Goal: Task Accomplishment & Management: Complete application form

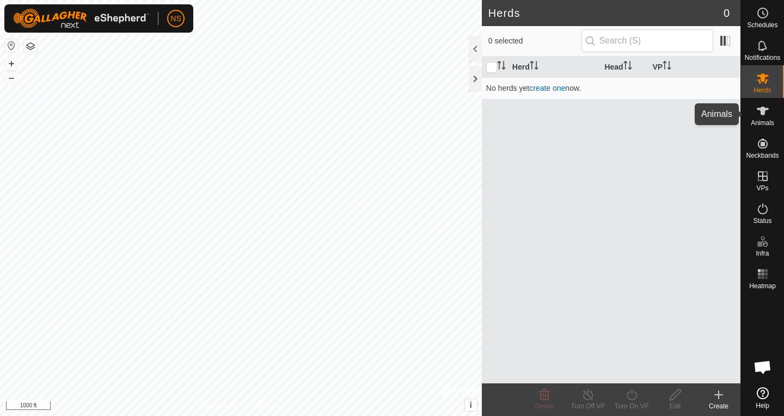
click at [763, 118] on es-animals-svg-icon at bounding box center [763, 110] width 20 height 17
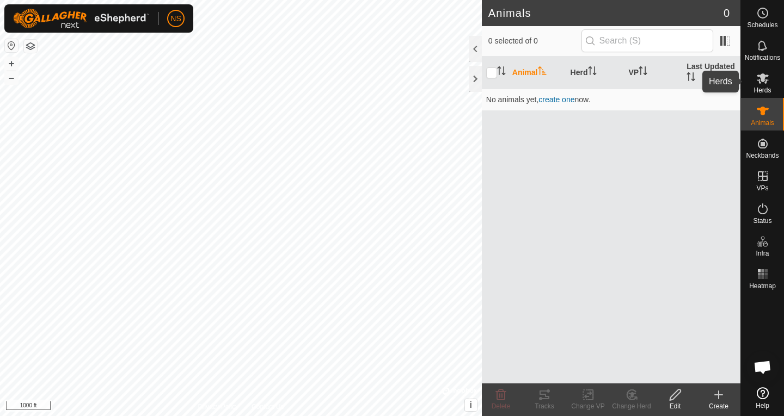
click at [761, 83] on icon at bounding box center [762, 78] width 13 height 13
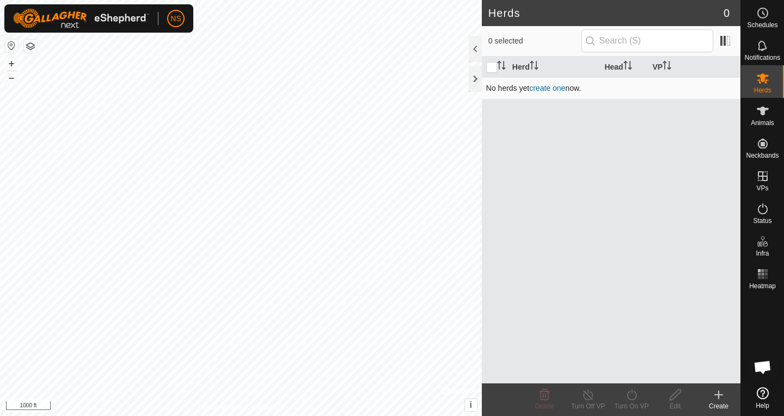
click at [548, 89] on link "create one" at bounding box center [547, 88] width 36 height 9
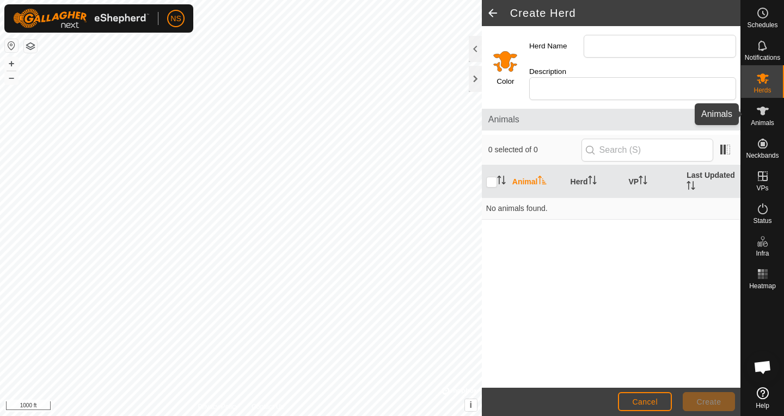
click at [762, 114] on icon at bounding box center [763, 111] width 12 height 9
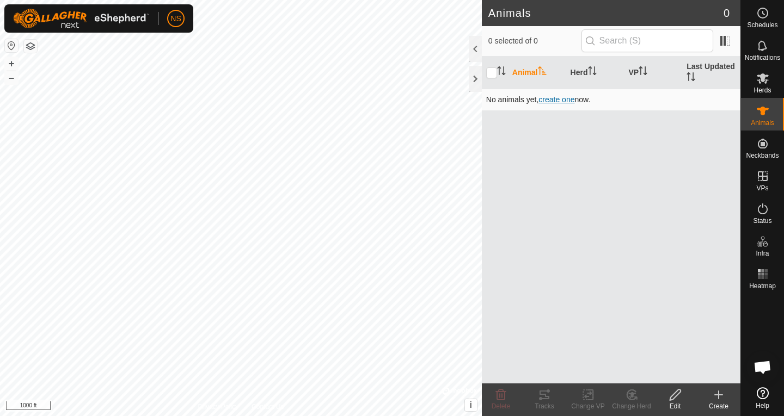
click at [562, 102] on span "create one" at bounding box center [556, 99] width 36 height 9
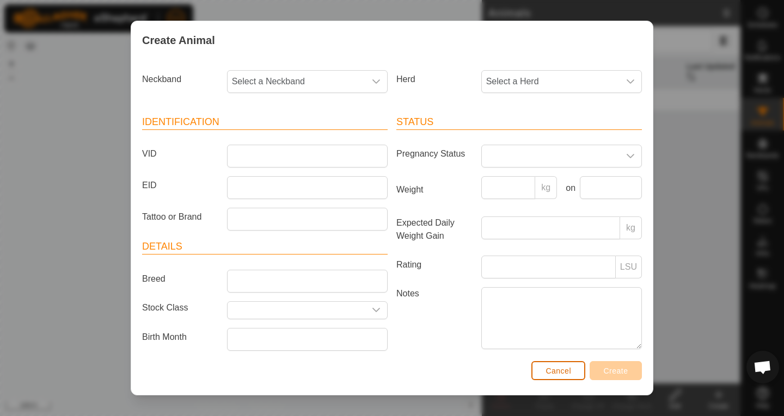
click at [569, 373] on span "Cancel" at bounding box center [558, 371] width 26 height 9
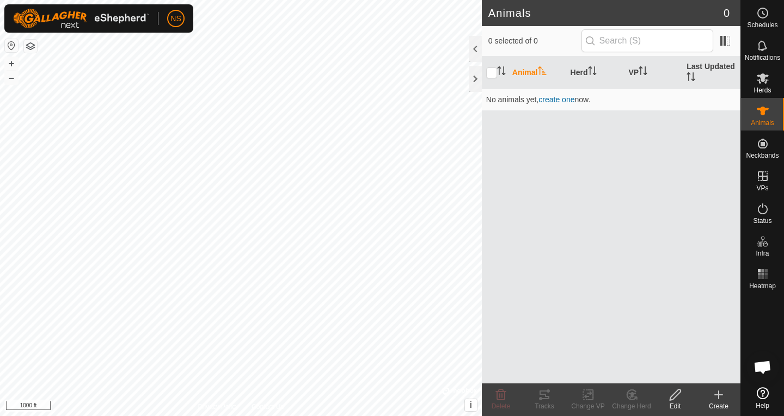
click at [26, 48] on button "button" at bounding box center [30, 46] width 13 height 13
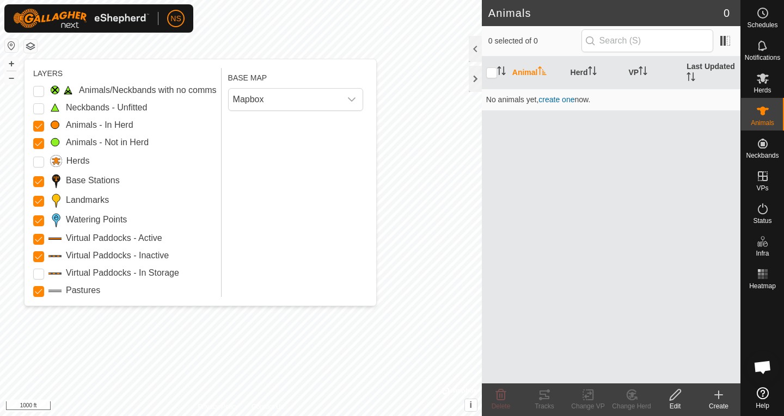
click at [33, 48] on button "button" at bounding box center [30, 46] width 13 height 13
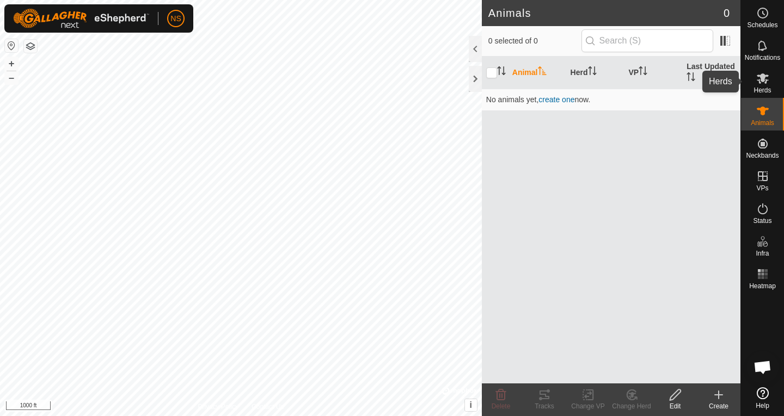
click at [765, 81] on icon at bounding box center [762, 78] width 13 height 13
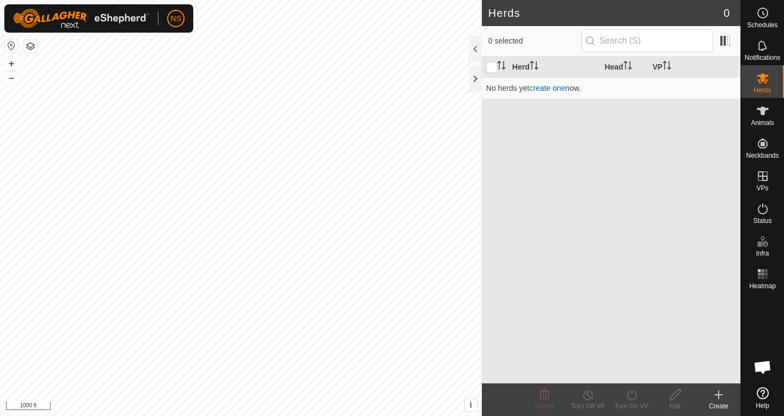
click at [764, 81] on icon at bounding box center [763, 78] width 12 height 10
click at [721, 44] on span at bounding box center [724, 40] width 17 height 17
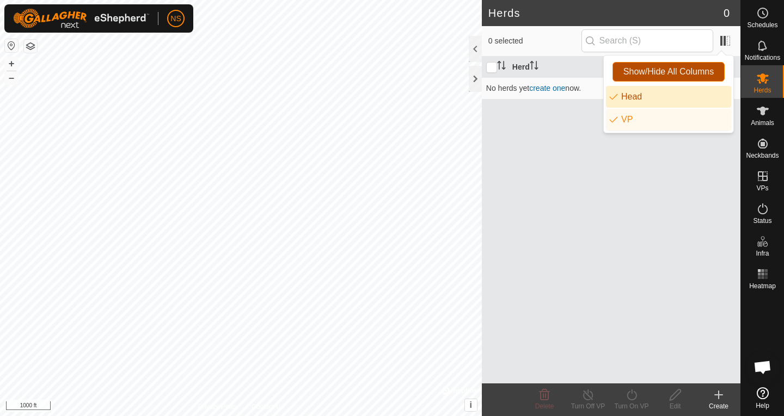
click at [649, 70] on span "Show/Hide All Columns" at bounding box center [668, 72] width 90 height 10
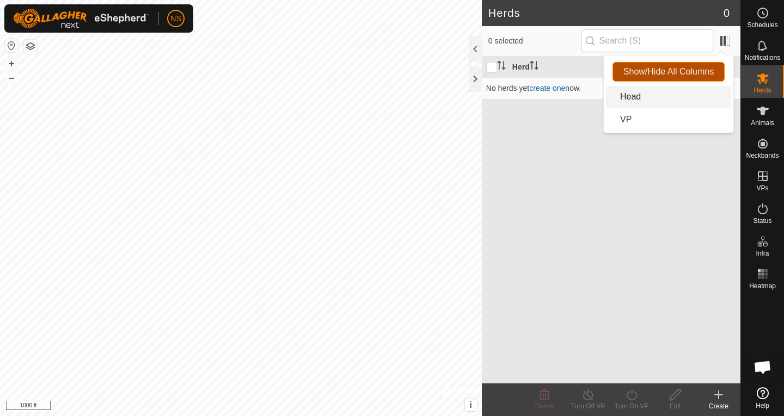
click at [649, 70] on span "Show/Hide All Columns" at bounding box center [668, 72] width 90 height 10
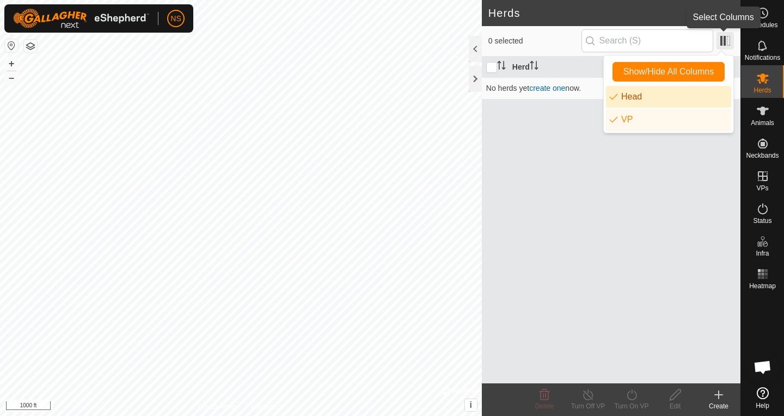
click at [725, 41] on span at bounding box center [724, 40] width 17 height 17
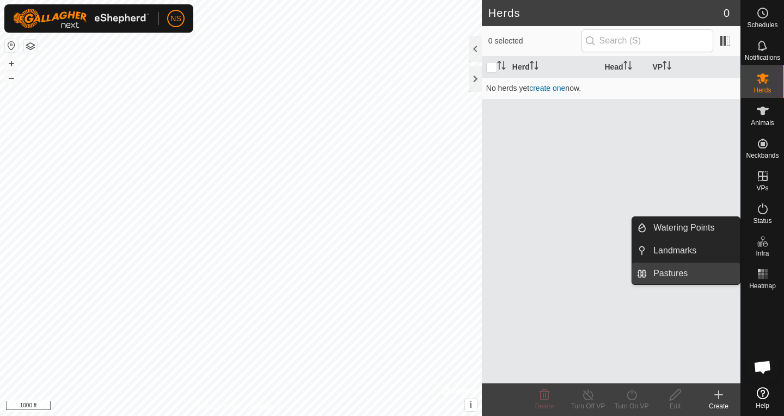
click at [669, 270] on link "Pastures" at bounding box center [693, 274] width 93 height 22
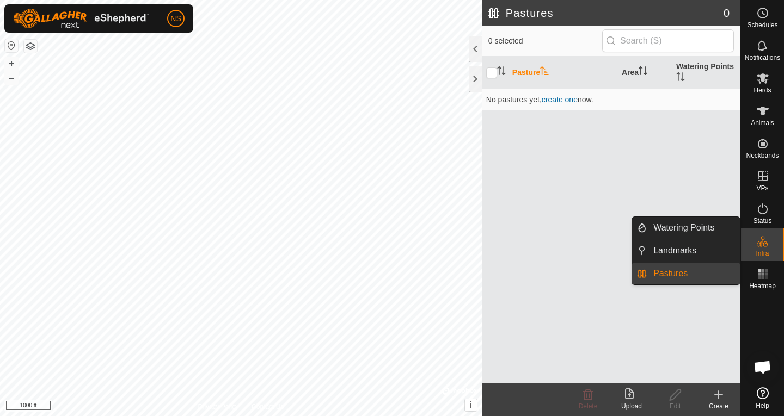
click at [761, 244] on icon at bounding box center [759, 244] width 5 height 5
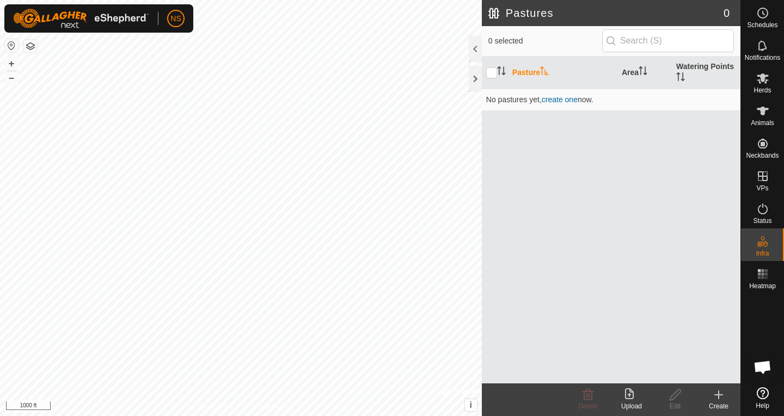
click at [688, 310] on div "Pasture Area Watering Points No pastures yet , create one now." at bounding box center [611, 220] width 259 height 327
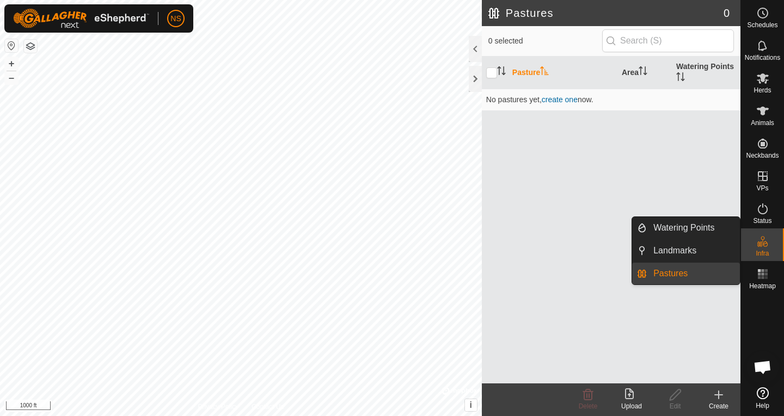
click at [756, 247] on icon at bounding box center [762, 241] width 13 height 13
click at [693, 271] on link "Pastures" at bounding box center [693, 274] width 93 height 22
click at [675, 272] on link "Pastures" at bounding box center [693, 274] width 93 height 22
click at [665, 274] on link "Pastures" at bounding box center [693, 274] width 93 height 22
click at [664, 253] on link "Landmarks" at bounding box center [693, 251] width 93 height 22
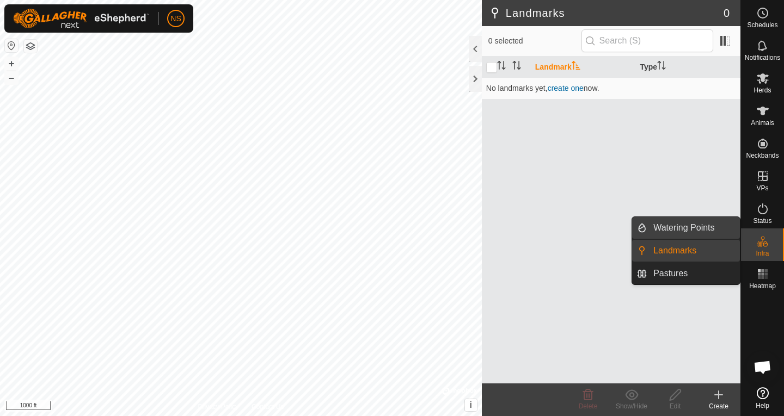
click at [669, 229] on link "Watering Points" at bounding box center [693, 228] width 93 height 22
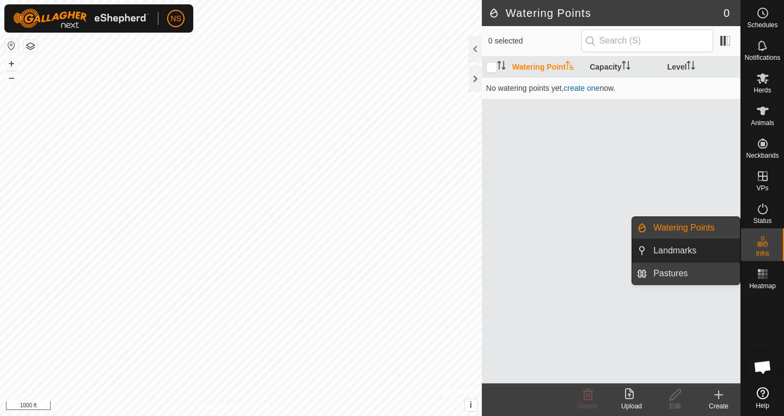
click at [672, 271] on link "Pastures" at bounding box center [693, 274] width 93 height 22
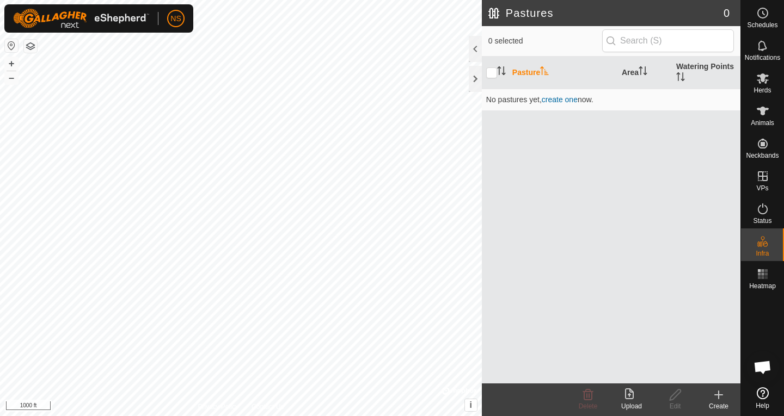
click at [543, 73] on icon "Activate to sort" at bounding box center [544, 70] width 9 height 9
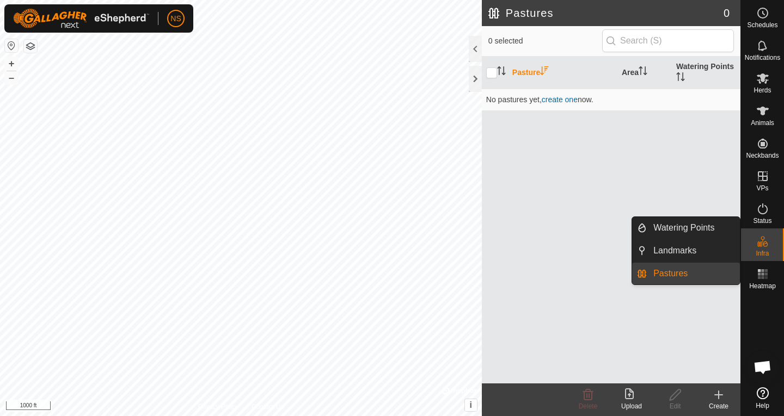
click at [681, 275] on link "Pastures" at bounding box center [693, 274] width 93 height 22
click at [677, 275] on link "Pastures" at bounding box center [693, 274] width 93 height 22
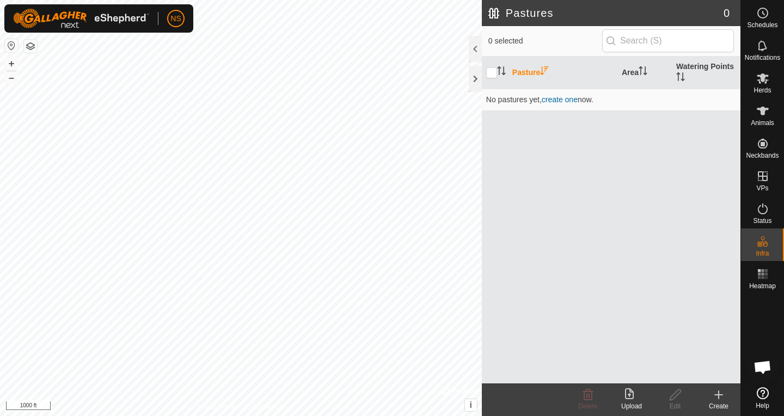
click at [720, 397] on icon at bounding box center [718, 395] width 13 height 13
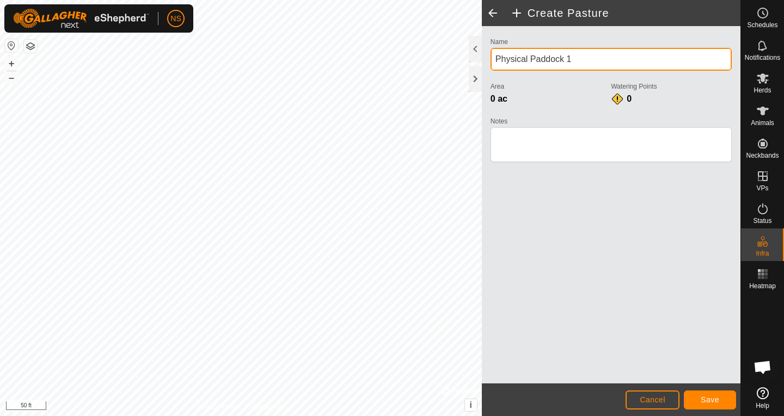
drag, startPoint x: 575, startPoint y: 60, endPoint x: 490, endPoint y: 71, distance: 85.1
click at [490, 70] on div "Physical Paddock 1" at bounding box center [610, 59] width 241 height 23
type input "Exterior Fence"
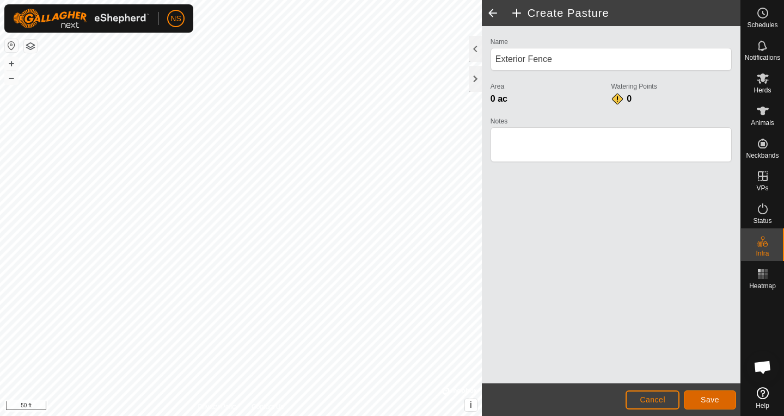
click at [697, 397] on button "Save" at bounding box center [710, 400] width 52 height 19
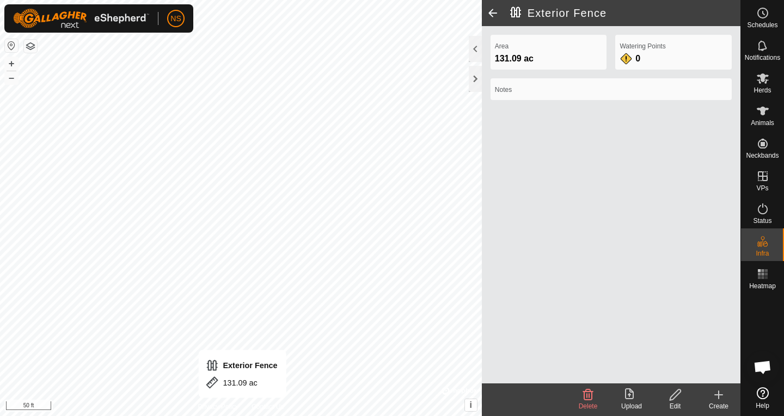
click at [240, 405] on div "Privacy Policy Contact Us Exterior Fence 131.09 ac + – ⇧ i © Mapbox , © OpenStr…" at bounding box center [241, 208] width 482 height 416
click at [600, 216] on div "Area 131.09 ac Watering Points 0 Notes" at bounding box center [611, 205] width 259 height 358
click at [673, 400] on icon at bounding box center [674, 395] width 11 height 11
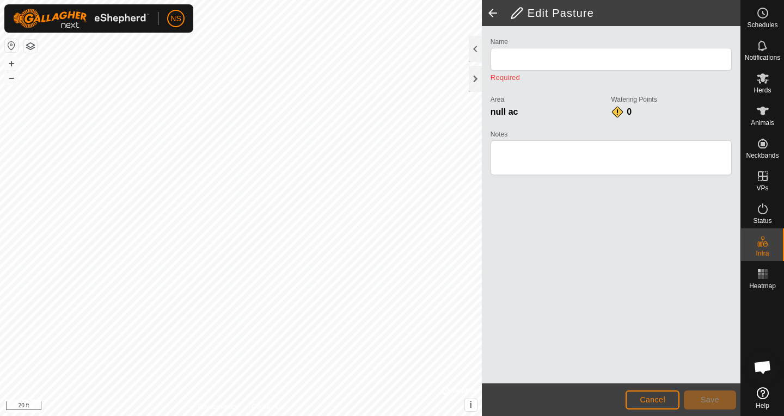
type input "Exterior Fence"
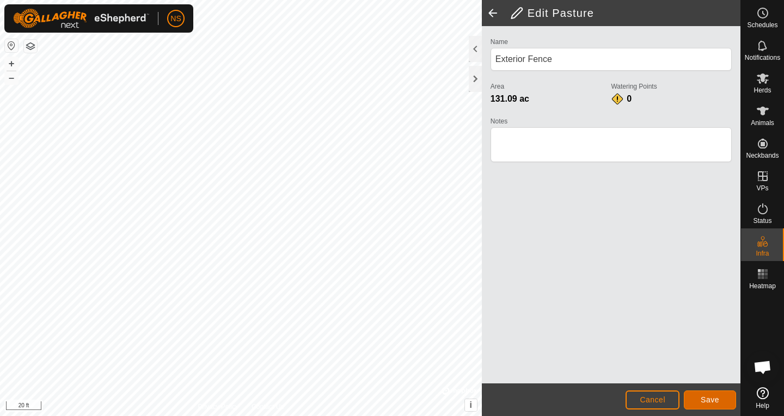
click at [694, 397] on button "Save" at bounding box center [710, 400] width 52 height 19
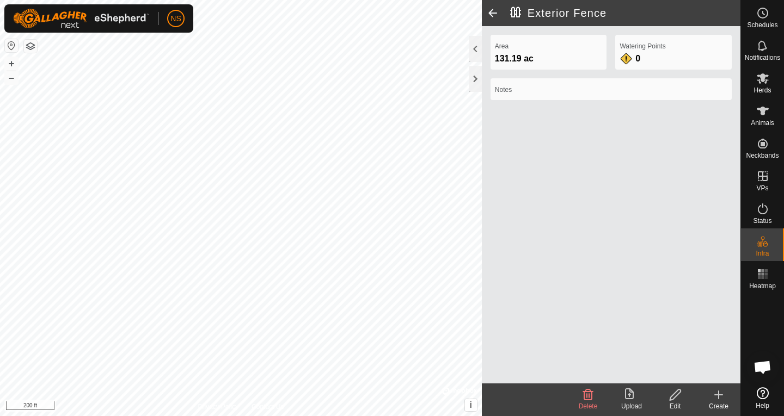
click at [717, 395] on icon at bounding box center [719, 395] width 8 height 0
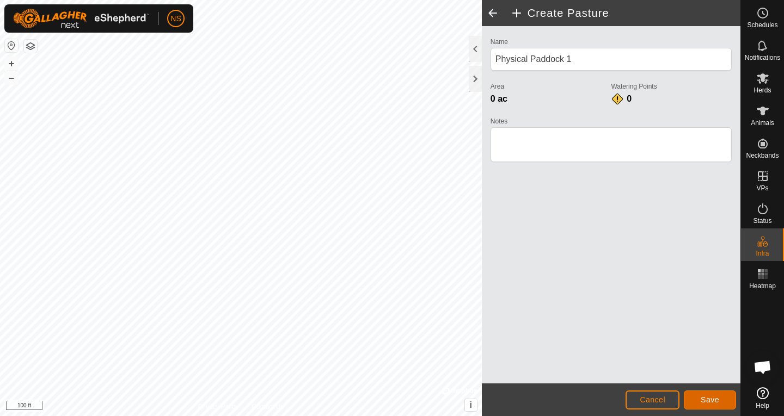
click at [702, 397] on span "Save" at bounding box center [709, 400] width 19 height 9
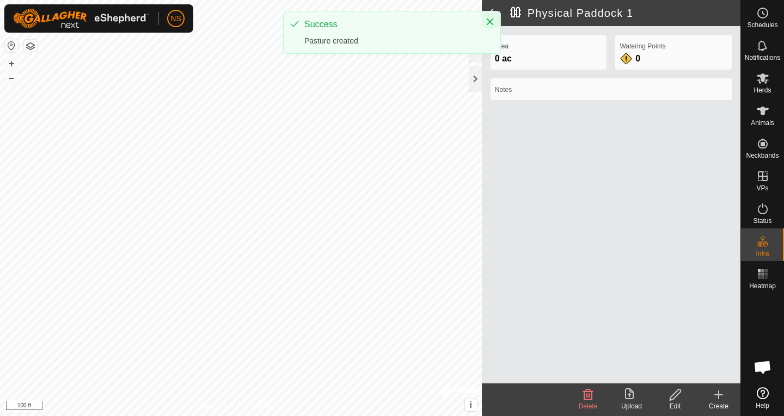
click at [486, 19] on icon "Close" at bounding box center [489, 21] width 9 height 9
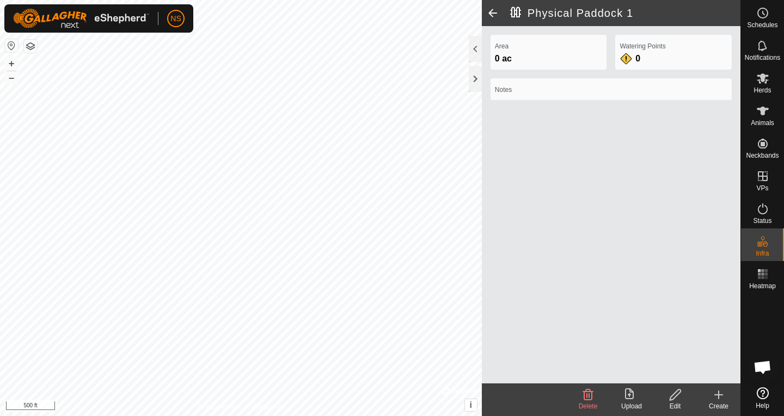
click at [492, 13] on span at bounding box center [493, 13] width 22 height 26
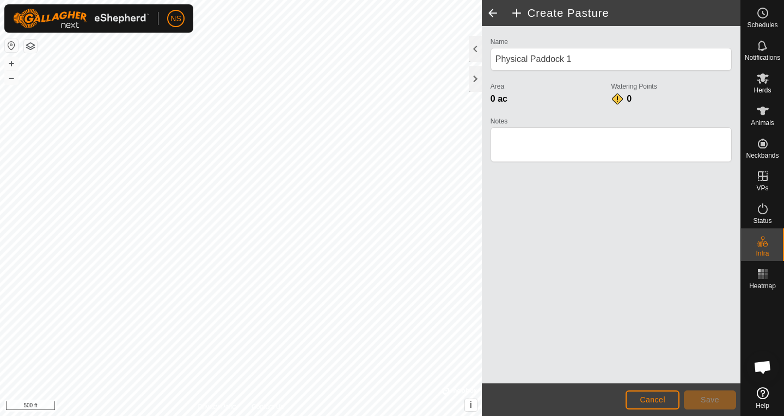
click at [492, 13] on span at bounding box center [493, 13] width 22 height 26
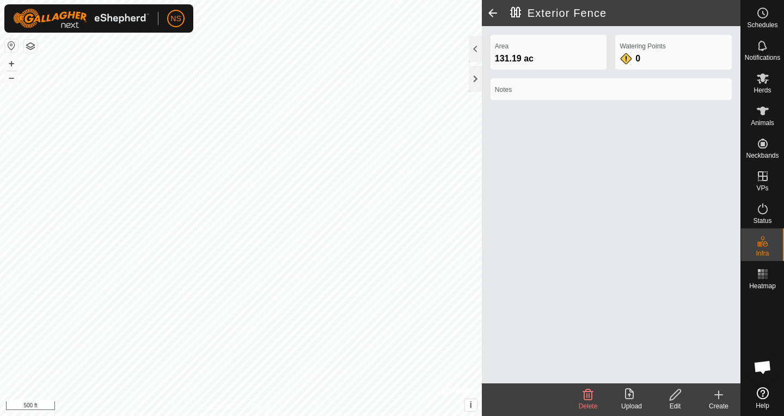
click at [492, 13] on span at bounding box center [493, 13] width 22 height 26
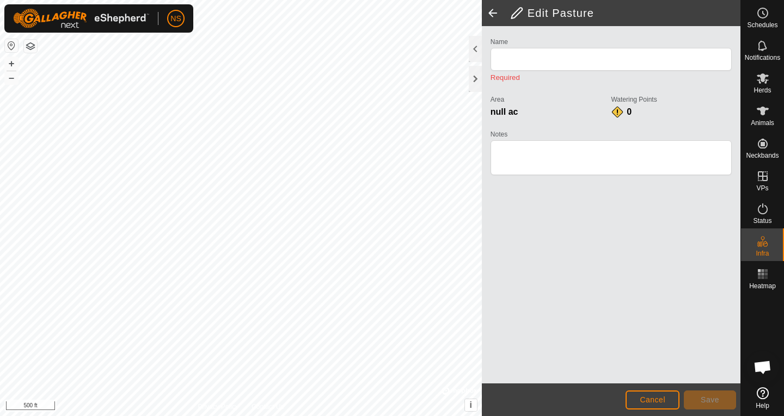
type input "Exterior Fence"
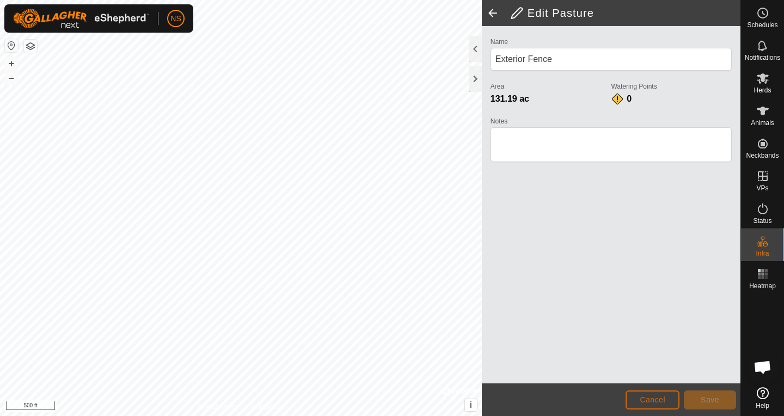
click at [650, 397] on span "Cancel" at bounding box center [652, 400] width 26 height 9
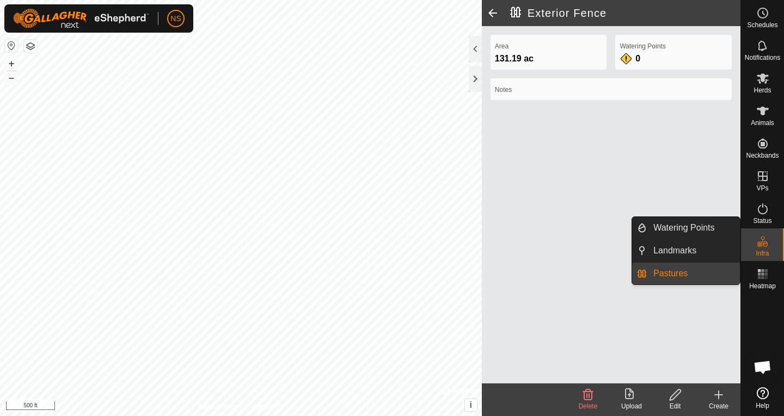
click at [675, 272] on link "Pastures" at bounding box center [693, 274] width 93 height 22
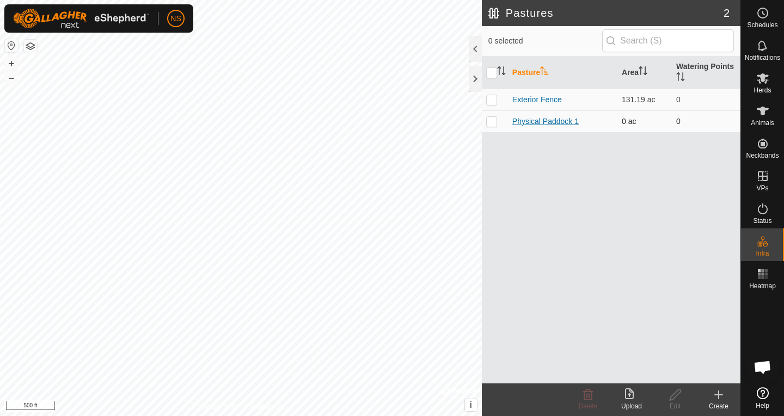
click at [542, 120] on link "Physical Paddock 1" at bounding box center [545, 121] width 66 height 9
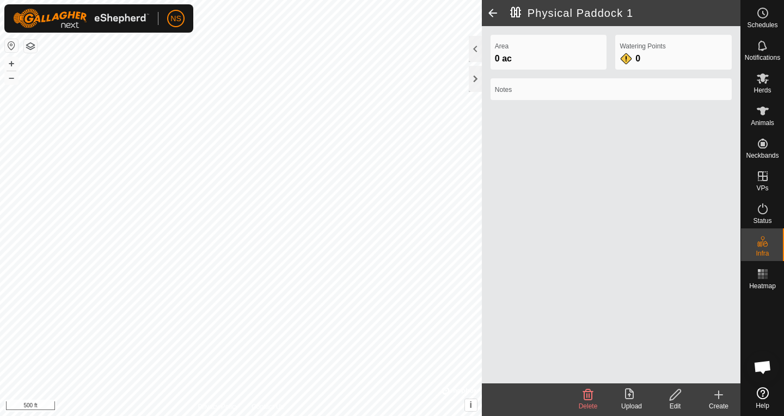
click at [672, 392] on icon at bounding box center [675, 395] width 14 height 13
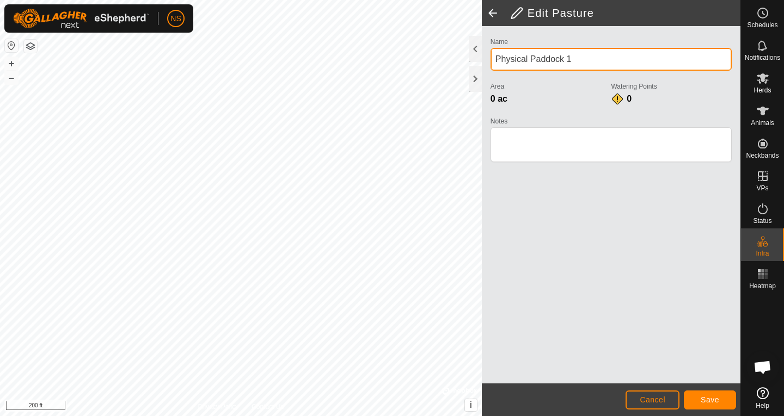
drag, startPoint x: 584, startPoint y: 56, endPoint x: 495, endPoint y: 63, distance: 89.0
click at [495, 63] on input "Physical Paddock 1" at bounding box center [610, 59] width 241 height 23
type input "[GEOGRAPHIC_DATA]"
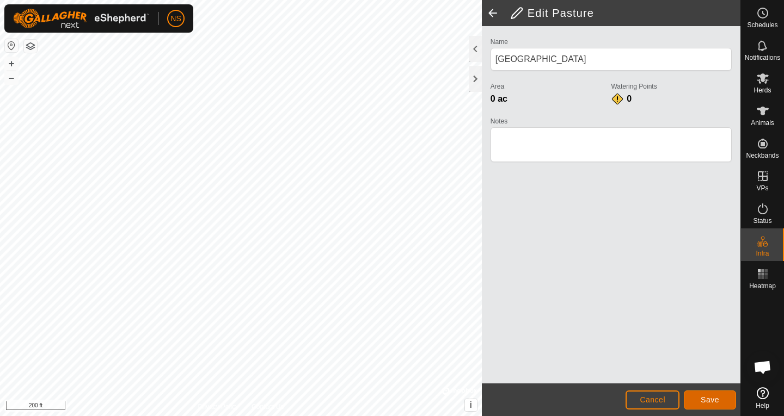
click at [711, 402] on span "Save" at bounding box center [709, 400] width 19 height 9
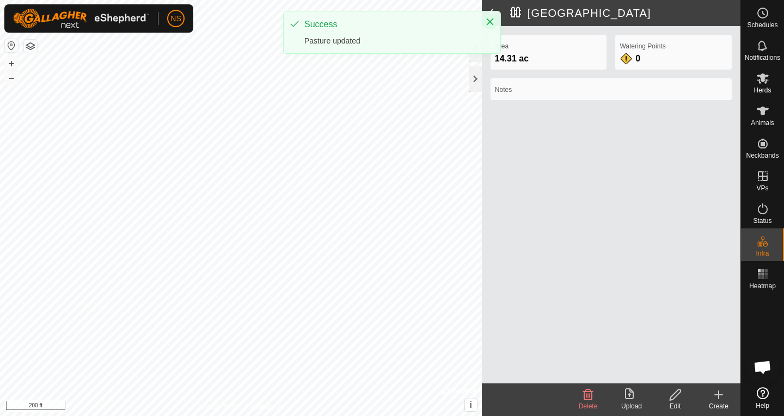
click at [492, 26] on button "Close" at bounding box center [489, 21] width 15 height 15
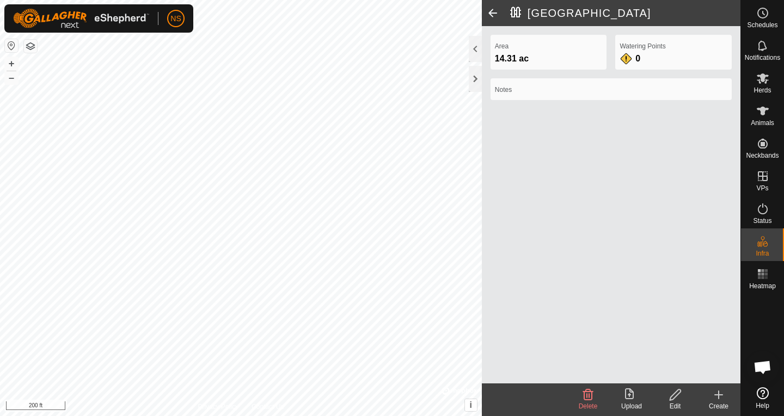
click at [678, 395] on icon at bounding box center [675, 395] width 14 height 13
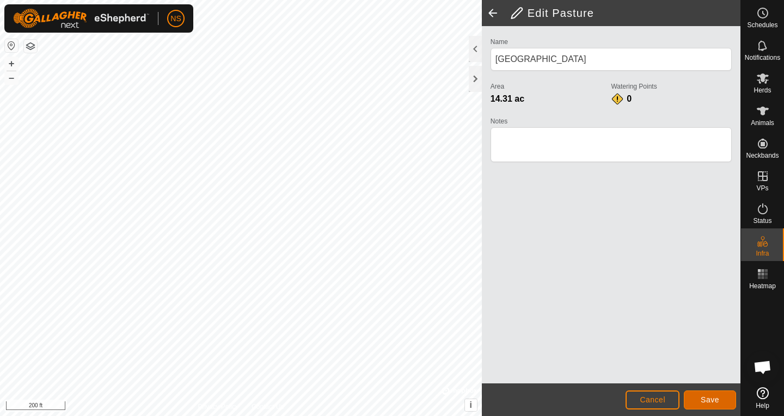
click at [701, 397] on span "Save" at bounding box center [709, 400] width 19 height 9
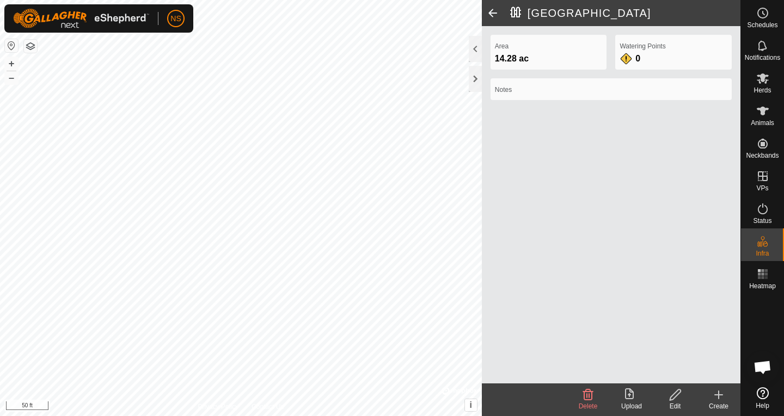
click at [675, 395] on icon at bounding box center [675, 395] width 14 height 13
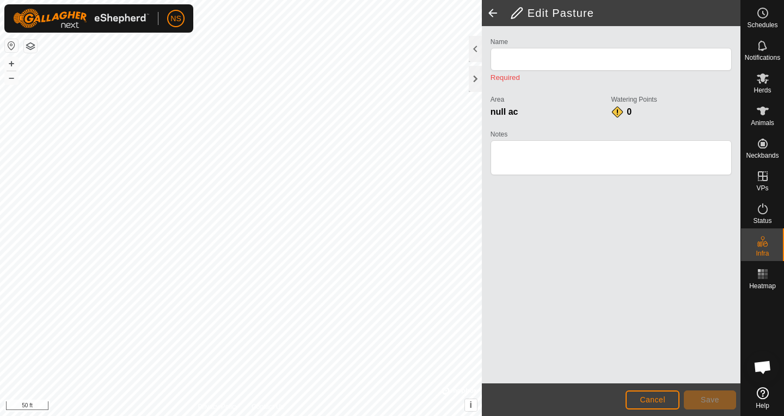
type input "[GEOGRAPHIC_DATA]"
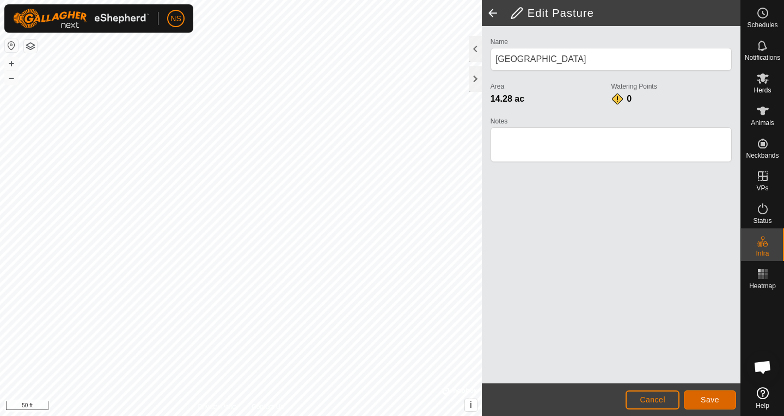
click at [702, 397] on span "Save" at bounding box center [709, 400] width 19 height 9
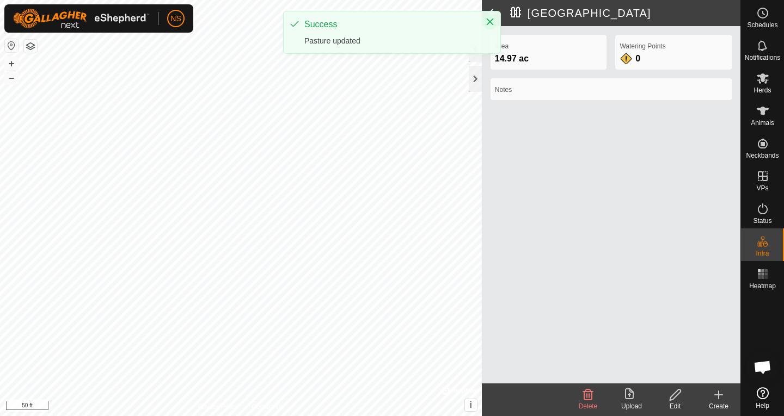
click at [487, 19] on icon "Close" at bounding box center [490, 22] width 7 height 7
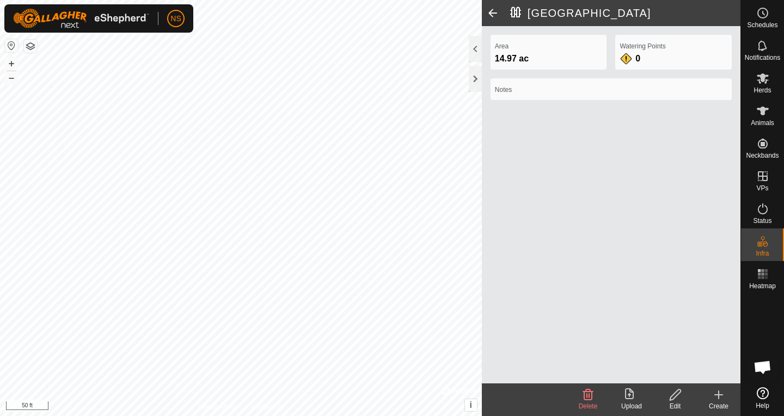
click at [488, 16] on span at bounding box center [493, 13] width 22 height 26
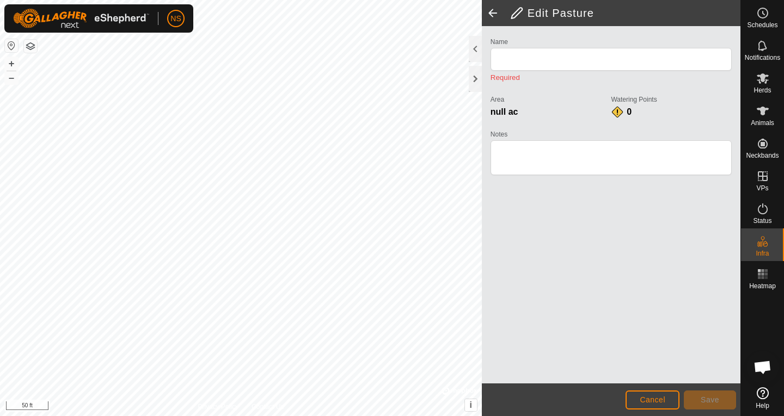
type input "[GEOGRAPHIC_DATA]"
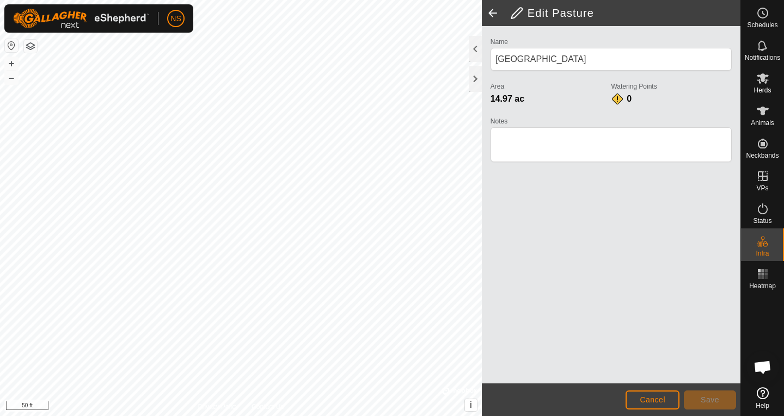
click at [489, 13] on span at bounding box center [493, 13] width 22 height 26
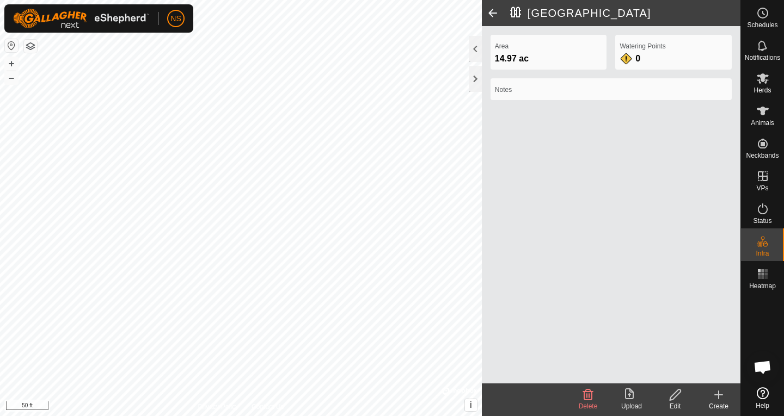
click at [489, 20] on span at bounding box center [493, 13] width 22 height 26
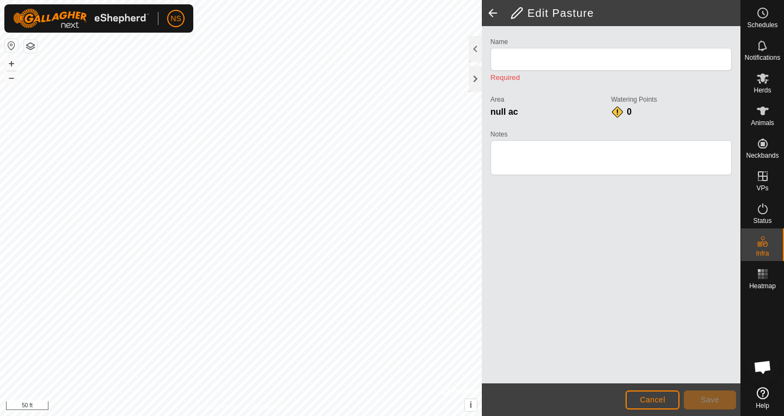
type input "[GEOGRAPHIC_DATA]"
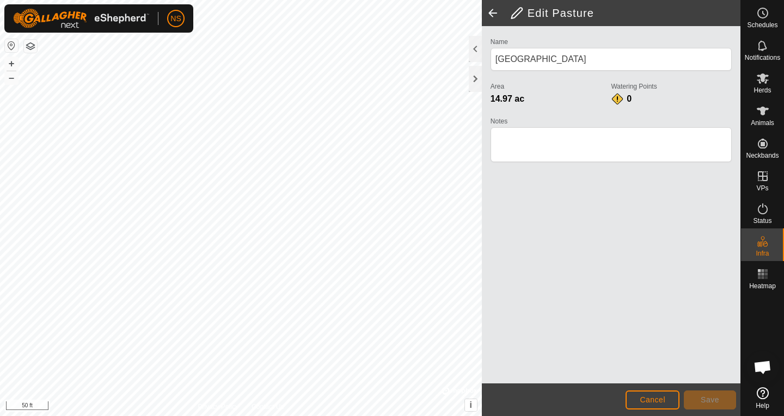
click at [491, 14] on span at bounding box center [493, 13] width 22 height 26
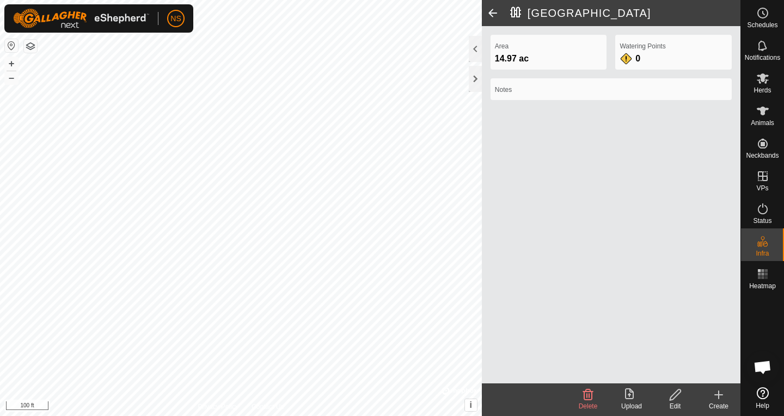
click at [536, 265] on div "Area 14.97 ac Watering Points 0 Notes" at bounding box center [611, 205] width 259 height 358
click at [490, 15] on span at bounding box center [493, 13] width 22 height 26
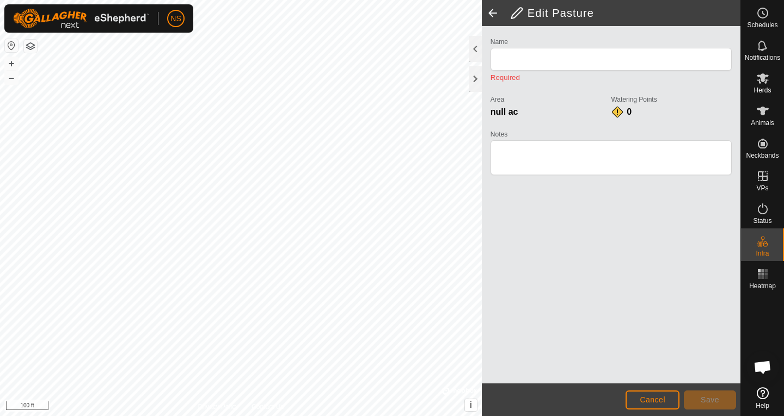
type input "[GEOGRAPHIC_DATA]"
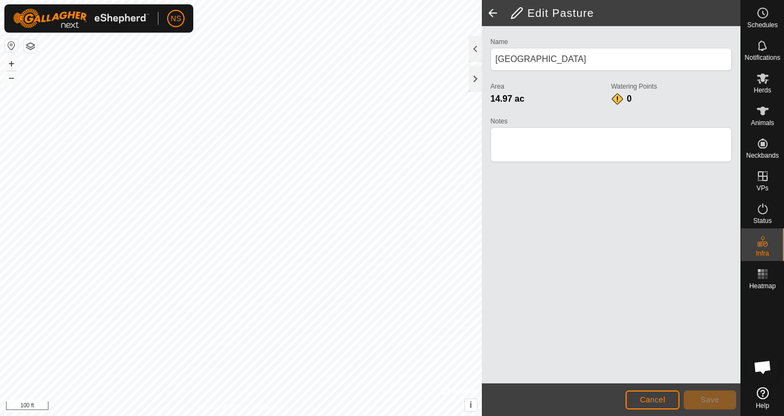
click at [496, 13] on span at bounding box center [493, 13] width 22 height 26
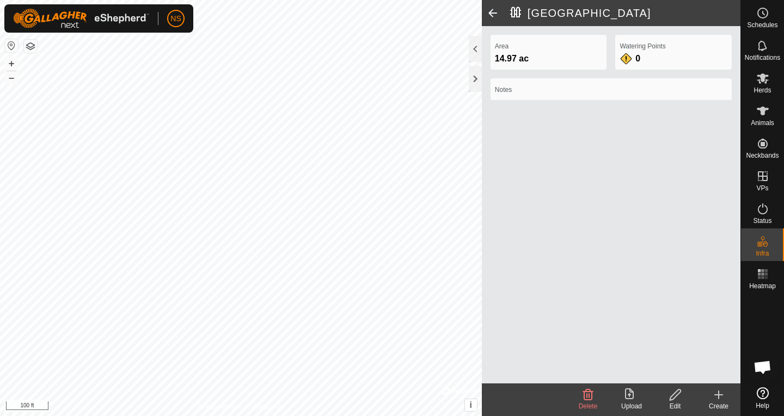
click at [516, 13] on h2 "[GEOGRAPHIC_DATA]" at bounding box center [625, 13] width 230 height 13
click at [688, 139] on div "Area 14.97 ac Watering Points 0 Notes" at bounding box center [611, 205] width 259 height 358
click at [515, 12] on h2 "[GEOGRAPHIC_DATA]" at bounding box center [625, 13] width 230 height 13
click at [612, 10] on h2 "[GEOGRAPHIC_DATA]" at bounding box center [625, 13] width 230 height 13
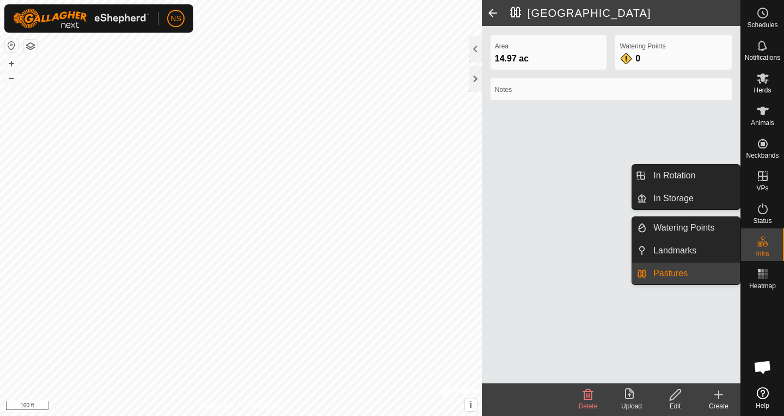
click at [681, 276] on link "Pastures" at bounding box center [693, 274] width 93 height 22
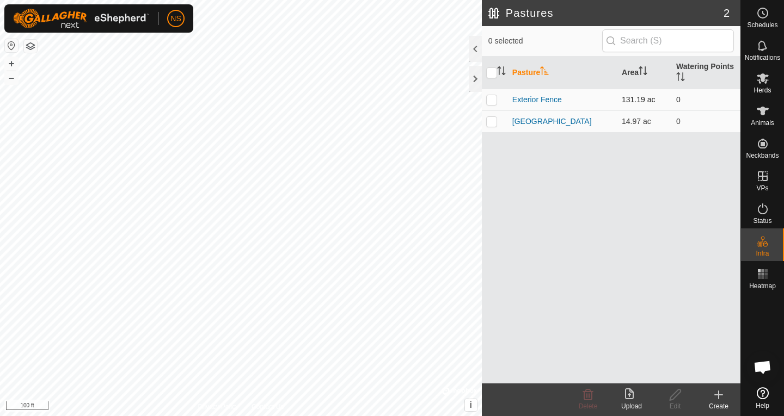
click at [491, 102] on p-checkbox at bounding box center [491, 99] width 11 height 9
checkbox input "true"
click at [673, 398] on icon at bounding box center [674, 395] width 11 height 11
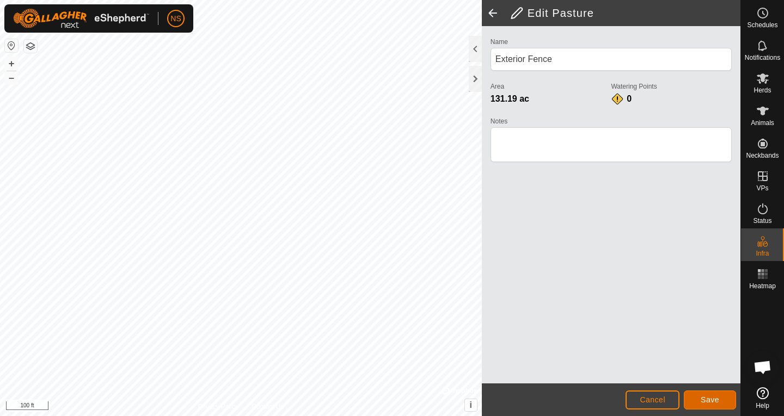
click at [706, 400] on span "Save" at bounding box center [709, 400] width 19 height 9
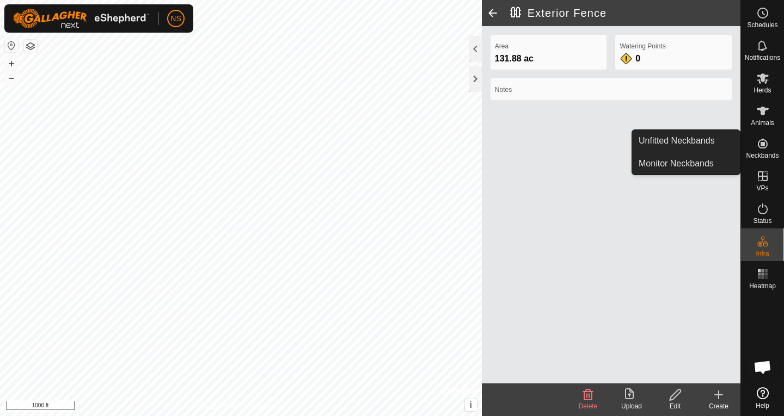
drag, startPoint x: 761, startPoint y: 132, endPoint x: 761, endPoint y: 143, distance: 10.9
click at [761, 143] on icon at bounding box center [763, 144] width 10 height 10
click at [710, 140] on link "Unfitted Neckbands" at bounding box center [686, 141] width 108 height 22
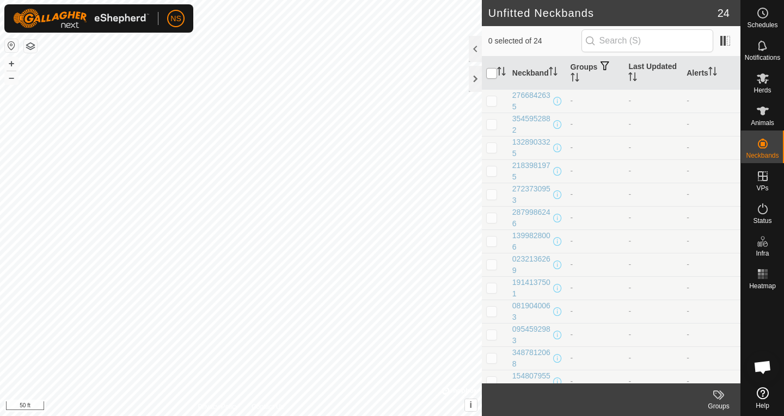
click at [490, 73] on input "checkbox" at bounding box center [491, 73] width 11 height 11
checkbox input "true"
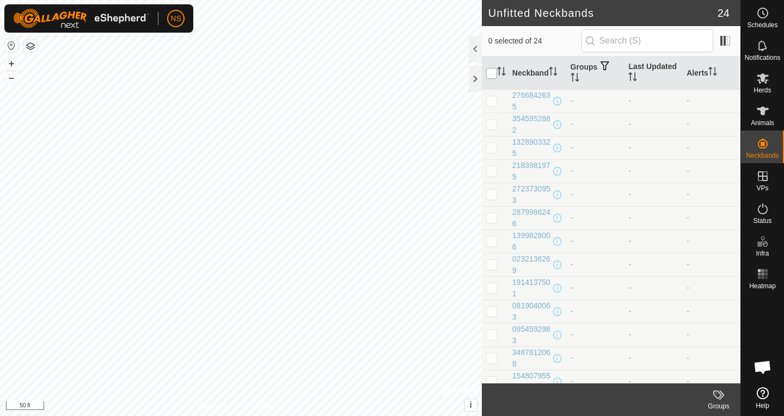
checkbox input "true"
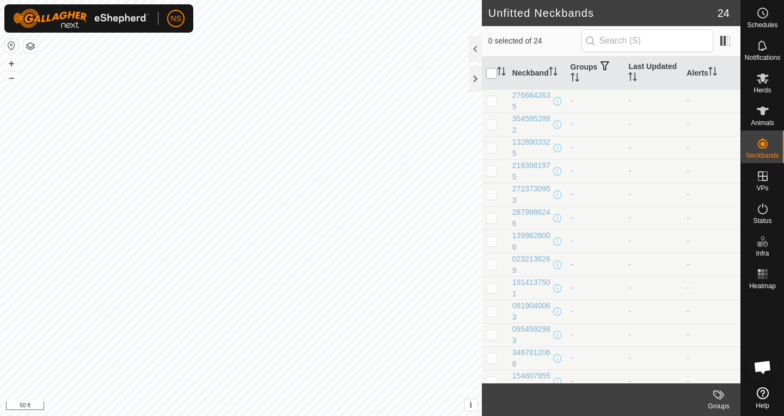
checkbox input "true"
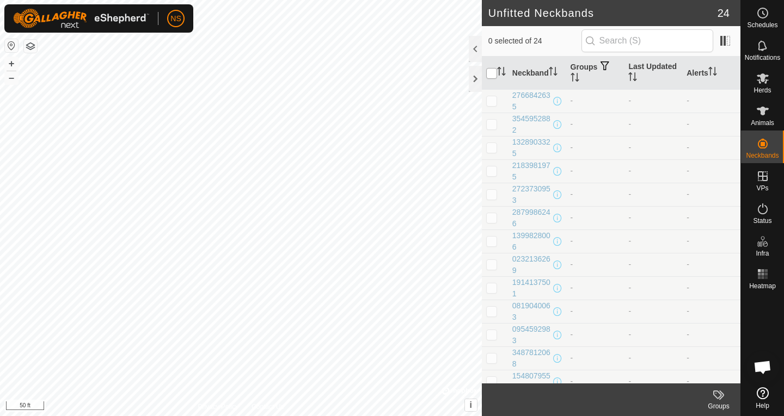
checkbox input "true"
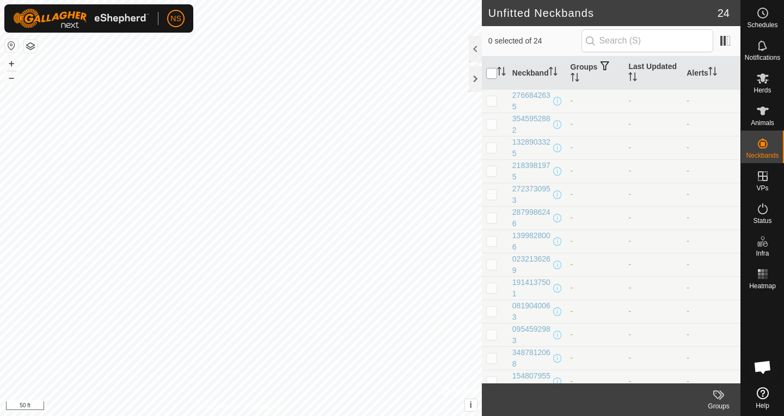
checkbox input "true"
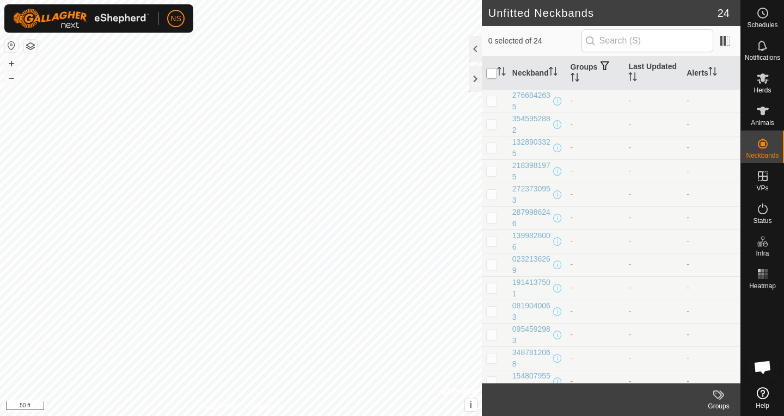
checkbox input "true"
click at [490, 75] on input "checkbox" at bounding box center [491, 73] width 11 height 11
checkbox input "false"
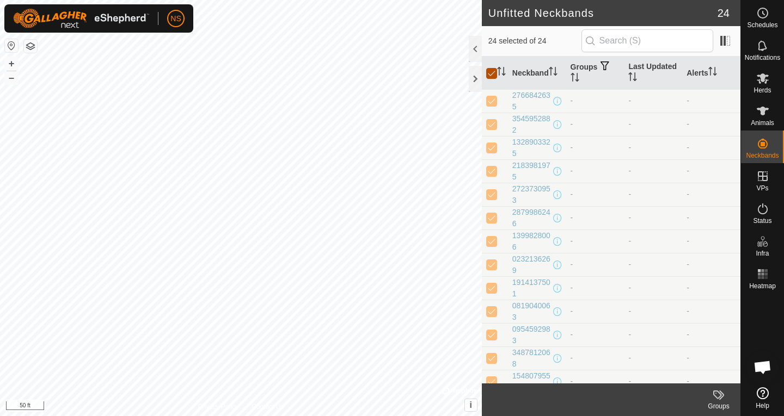
checkbox input "false"
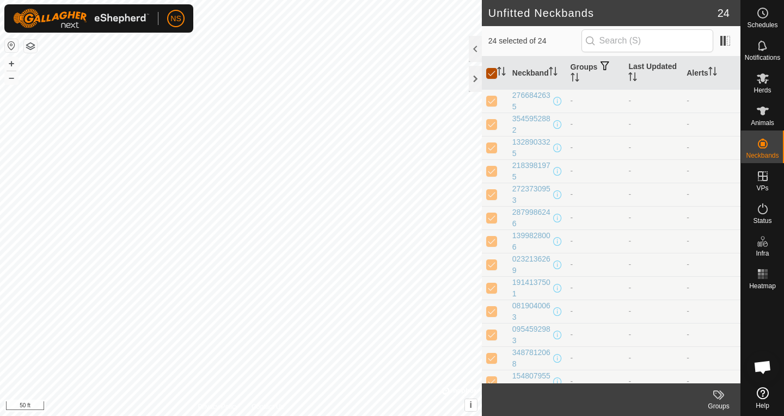
checkbox input "false"
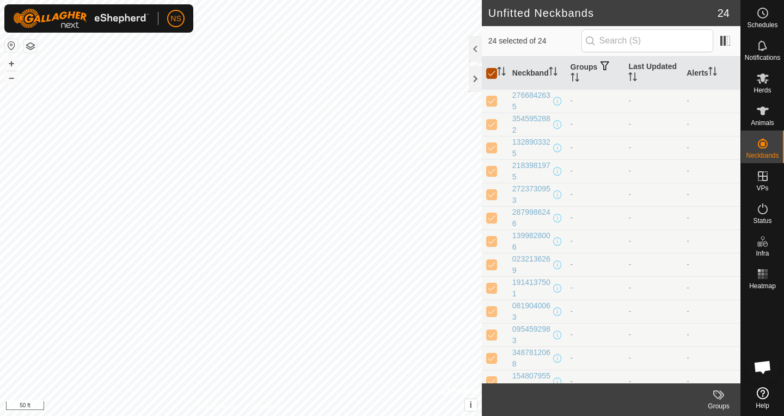
checkbox input "false"
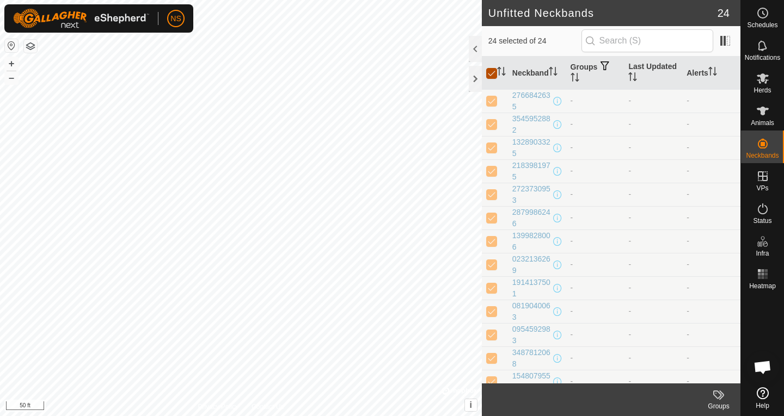
checkbox input "false"
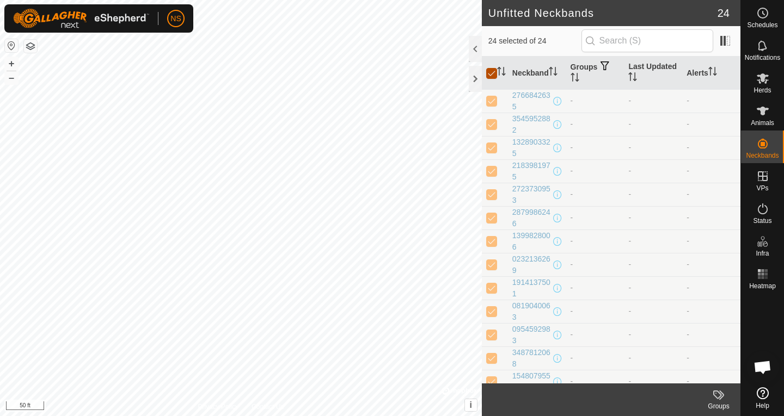
checkbox input "false"
click at [522, 99] on div "2766842635" at bounding box center [531, 101] width 39 height 23
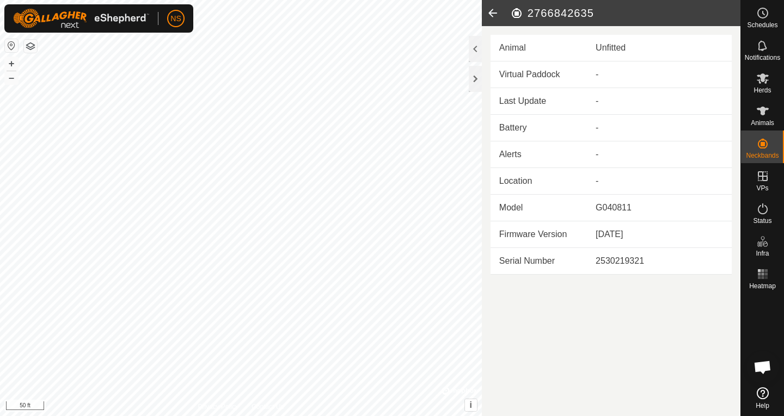
click at [493, 14] on icon at bounding box center [493, 13] width 22 height 26
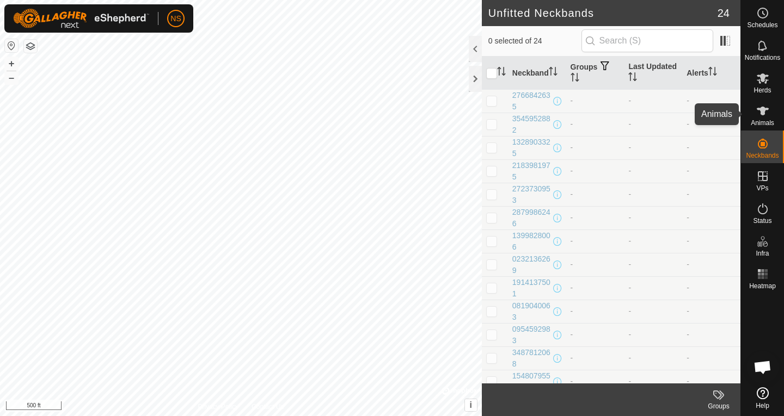
click at [760, 112] on icon at bounding box center [762, 110] width 13 height 13
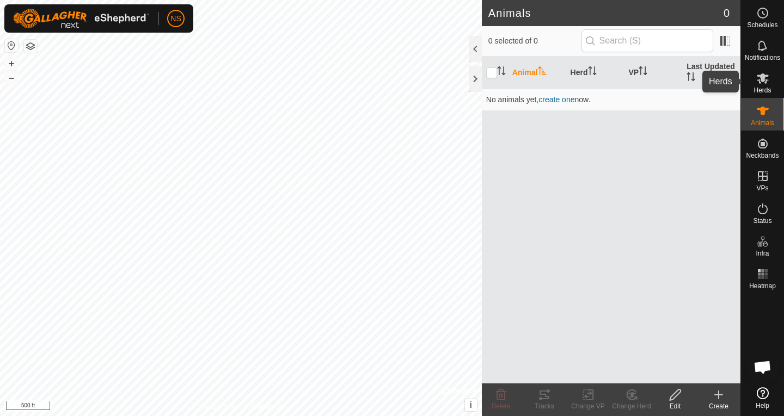
click at [767, 79] on icon at bounding box center [762, 78] width 13 height 13
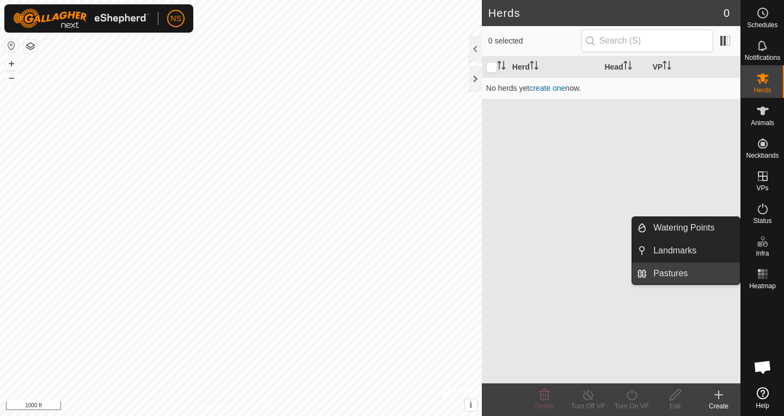
click at [684, 272] on link "Pastures" at bounding box center [693, 274] width 93 height 22
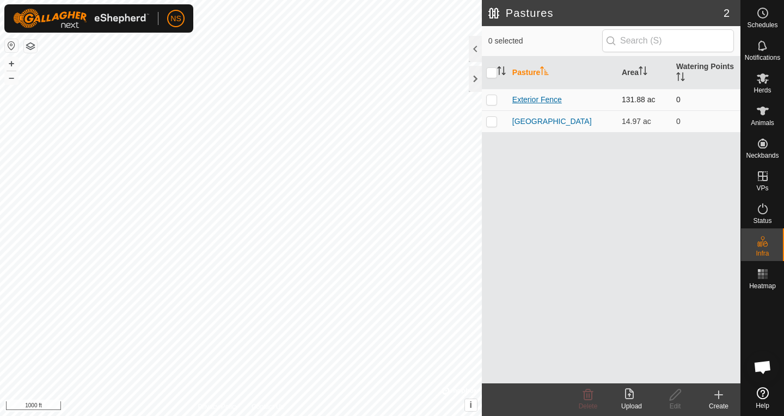
click at [530, 96] on link "Exterior Fence" at bounding box center [537, 99] width 50 height 9
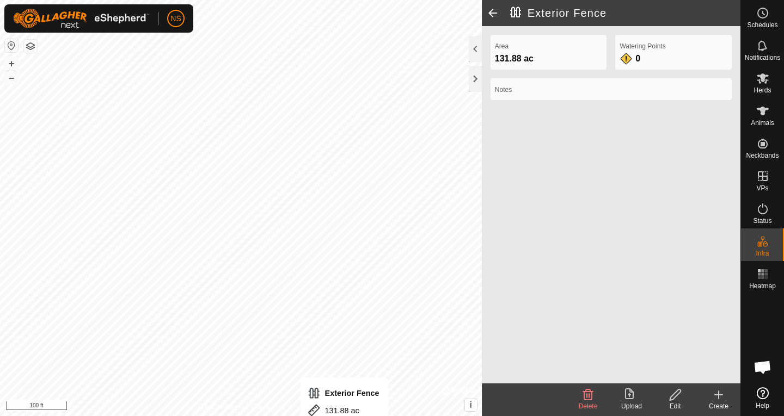
click at [345, 416] on html "NS Schedules Notifications Herds Animals Neckbands VPs Status Infra Heatmap Hel…" at bounding box center [392, 208] width 784 height 416
click at [615, 216] on div "Area 131.88 ac Watering Points 0 Notes" at bounding box center [611, 205] width 259 height 358
click at [765, 85] on es-mob-svg-icon at bounding box center [763, 78] width 20 height 17
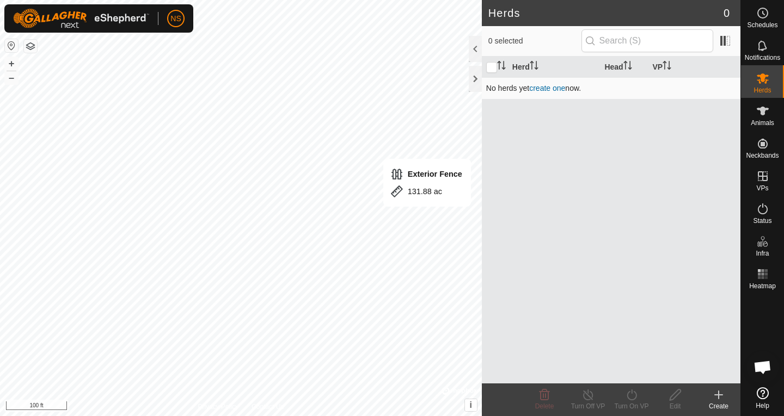
click at [549, 89] on link "create one" at bounding box center [547, 88] width 36 height 9
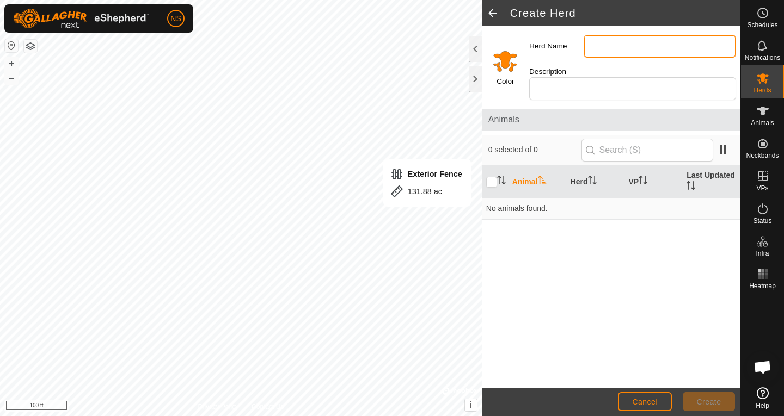
click at [595, 52] on input "Herd Name" at bounding box center [659, 46] width 152 height 23
click at [589, 249] on div "Animal Herd VP Last Updated No animals found." at bounding box center [611, 276] width 259 height 223
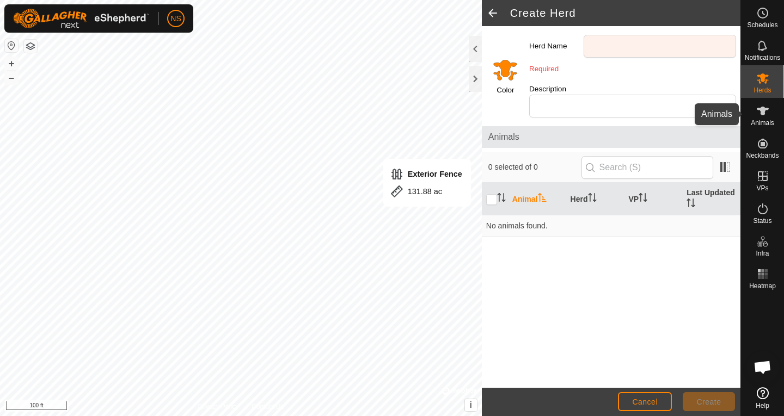
click at [758, 115] on icon at bounding box center [762, 110] width 13 height 13
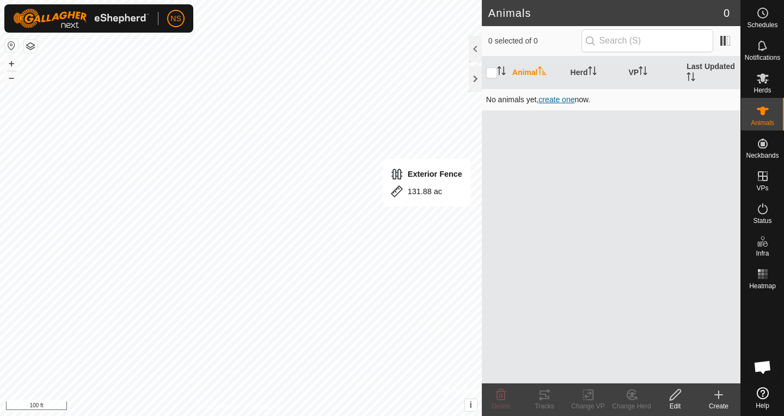
click at [558, 100] on span "create one" at bounding box center [556, 99] width 36 height 9
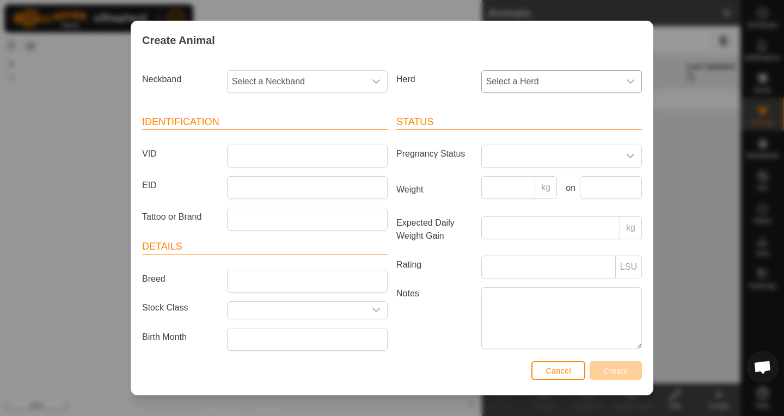
click at [626, 83] on icon "dropdown trigger" at bounding box center [630, 81] width 9 height 9
click at [674, 52] on div "Create Animal Neckband Select a Neckband Herd Select a Herd Identification VID …" at bounding box center [392, 208] width 784 height 416
drag, startPoint x: 569, startPoint y: 368, endPoint x: 574, endPoint y: 360, distance: 10.3
click at [569, 368] on span "Cancel" at bounding box center [558, 371] width 26 height 9
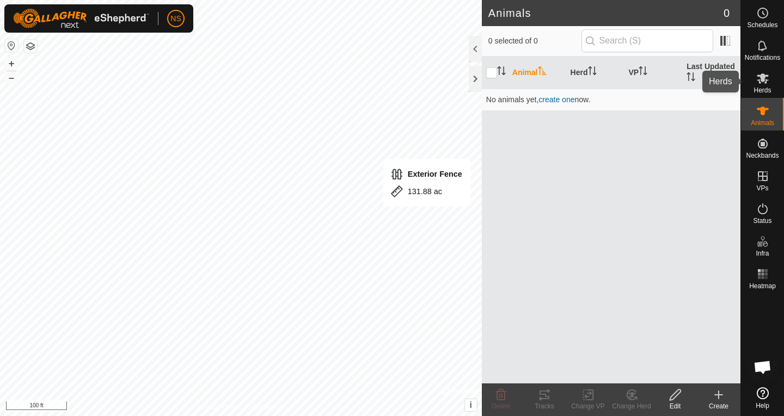
click at [765, 83] on icon at bounding box center [763, 78] width 12 height 10
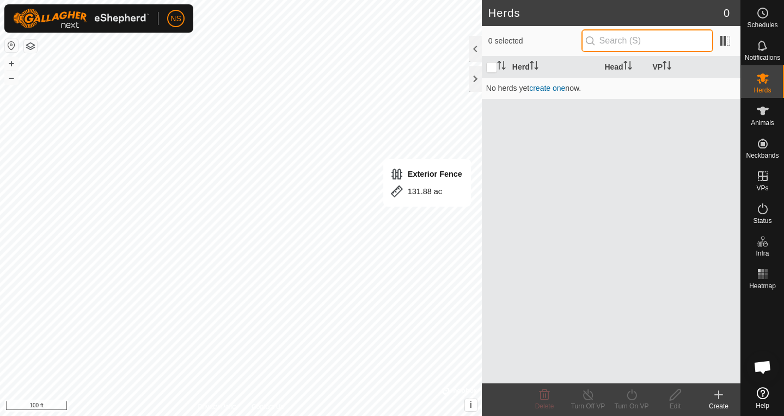
click at [629, 41] on input "text" at bounding box center [647, 40] width 132 height 23
type input "[PERSON_NAME]'s Herd"
click at [551, 88] on link "create one" at bounding box center [547, 88] width 36 height 9
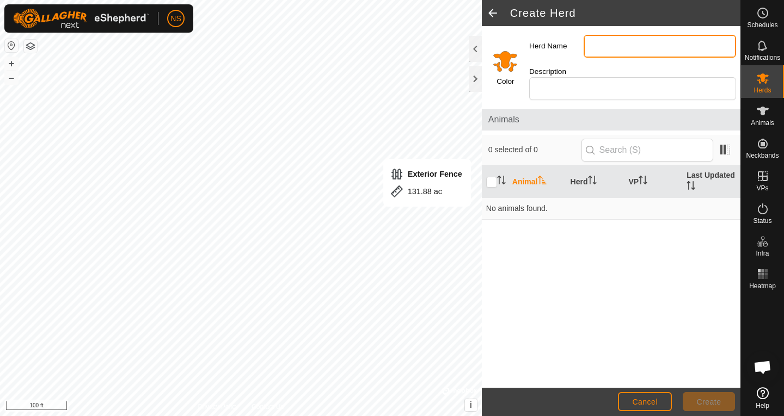
click at [595, 46] on input "Herd Name" at bounding box center [659, 46] width 152 height 23
type input "[PERSON_NAME]"
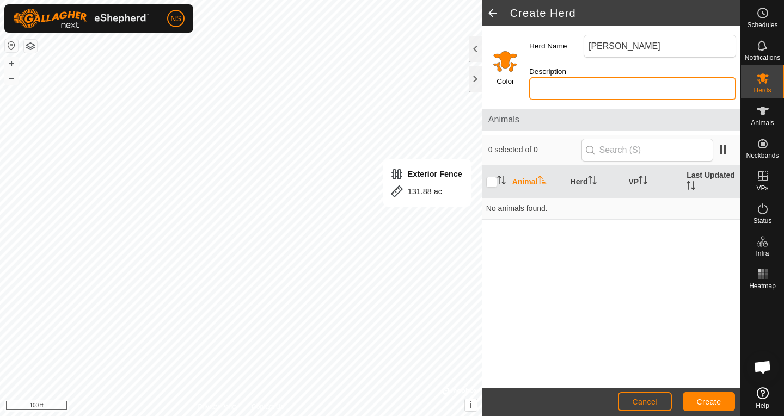
click at [573, 91] on input "Description" at bounding box center [632, 88] width 207 height 23
type input "Cows and Bull"
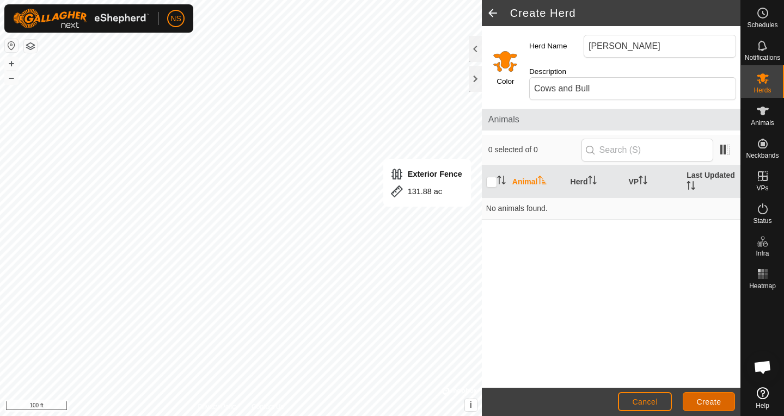
click at [696, 398] on button "Create" at bounding box center [708, 401] width 52 height 19
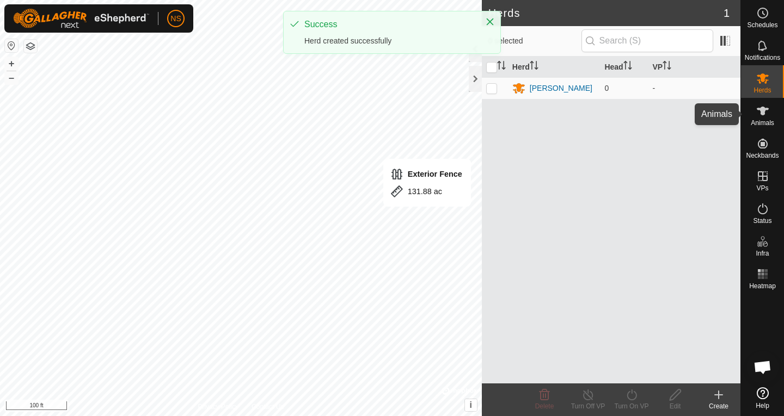
click at [760, 121] on span "Animals" at bounding box center [762, 123] width 23 height 7
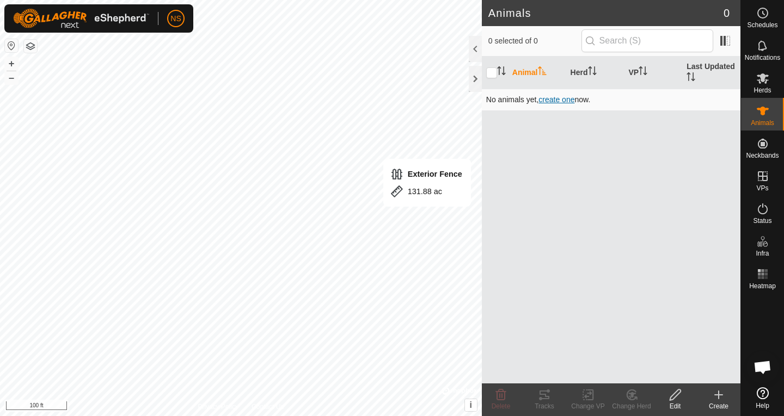
click at [552, 100] on span "create one" at bounding box center [556, 99] width 36 height 9
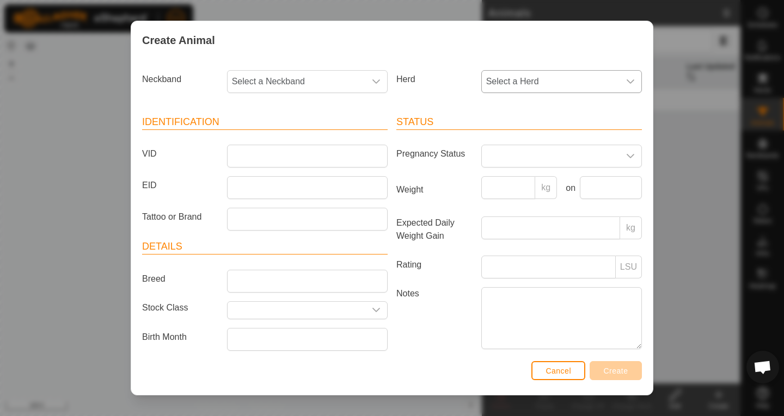
click at [626, 84] on icon "dropdown trigger" at bounding box center [630, 81] width 9 height 9
click at [567, 369] on span "Cancel" at bounding box center [558, 371] width 26 height 9
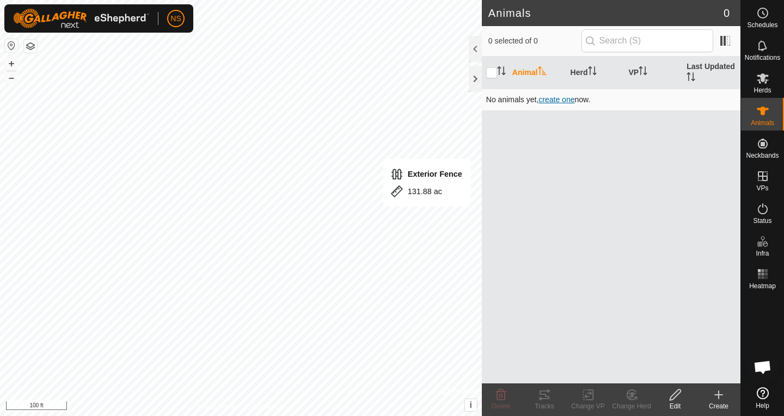
click at [561, 101] on span "create one" at bounding box center [556, 99] width 36 height 9
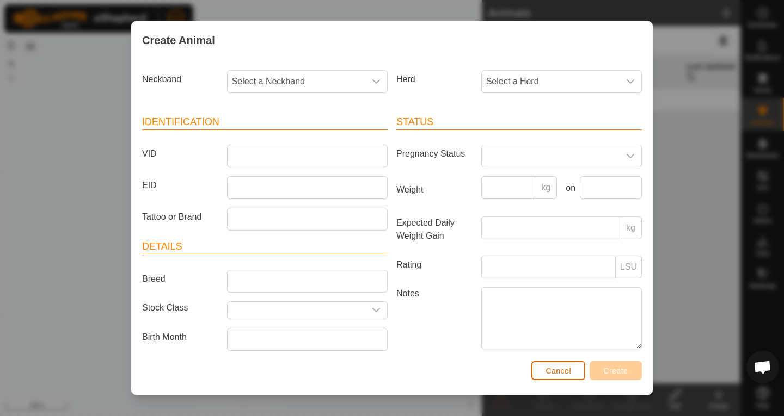
click at [563, 370] on span "Cancel" at bounding box center [558, 371] width 26 height 9
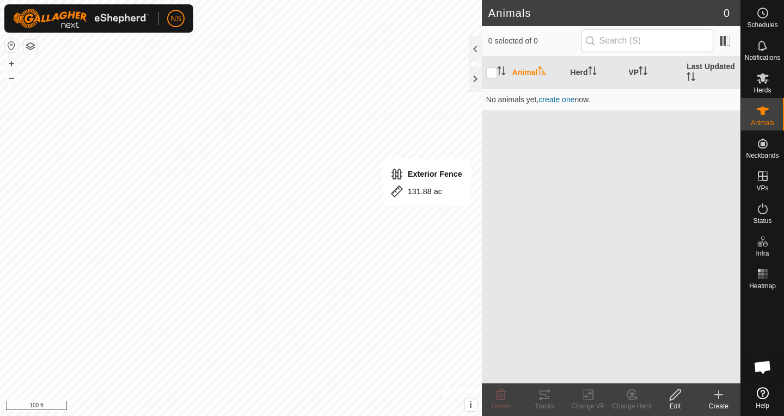
click at [716, 398] on icon at bounding box center [718, 395] width 13 height 13
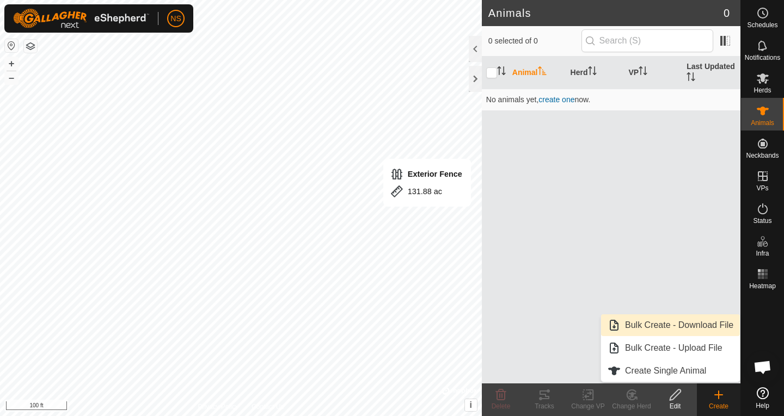
click at [668, 328] on link "Bulk Create - Download File" at bounding box center [670, 326] width 139 height 22
